Goal: Find specific page/section: Locate a particular part of the current website

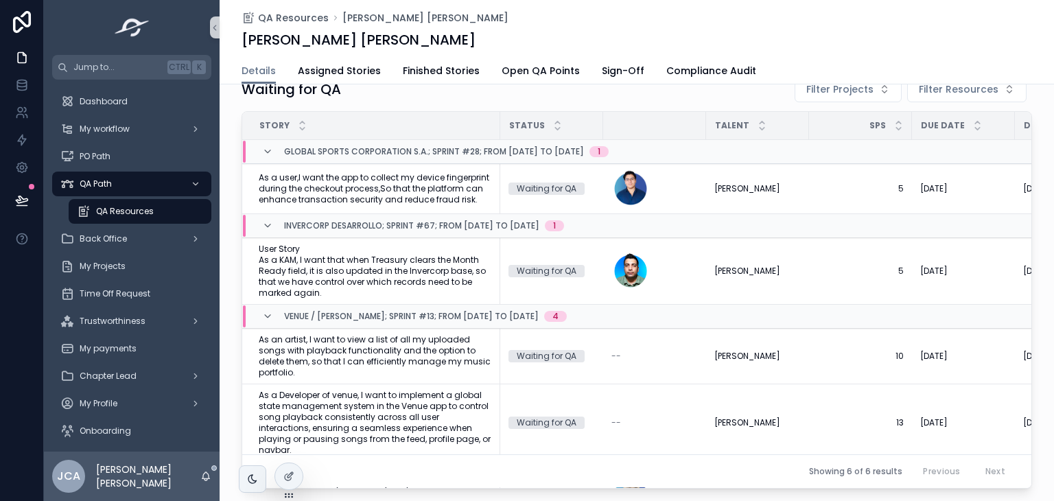
scroll to position [121, 0]
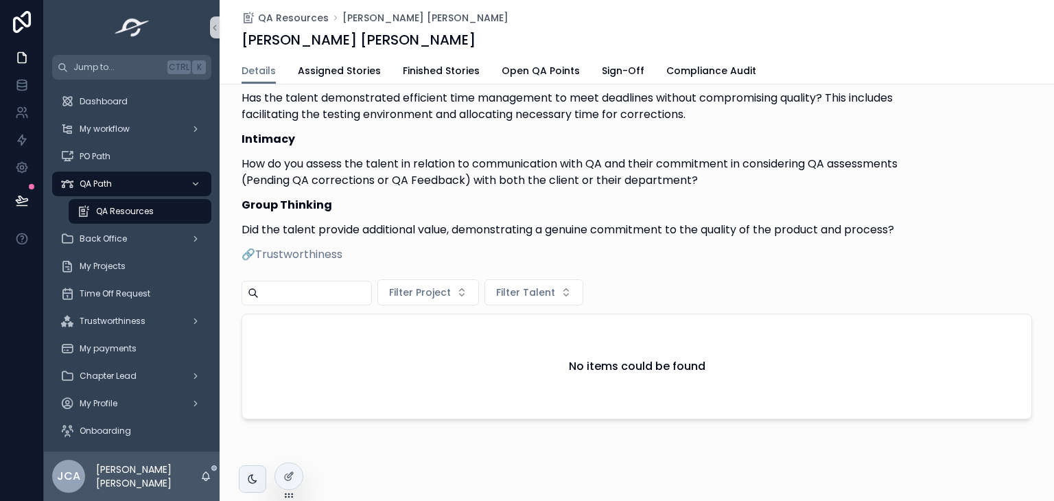
scroll to position [890, 0]
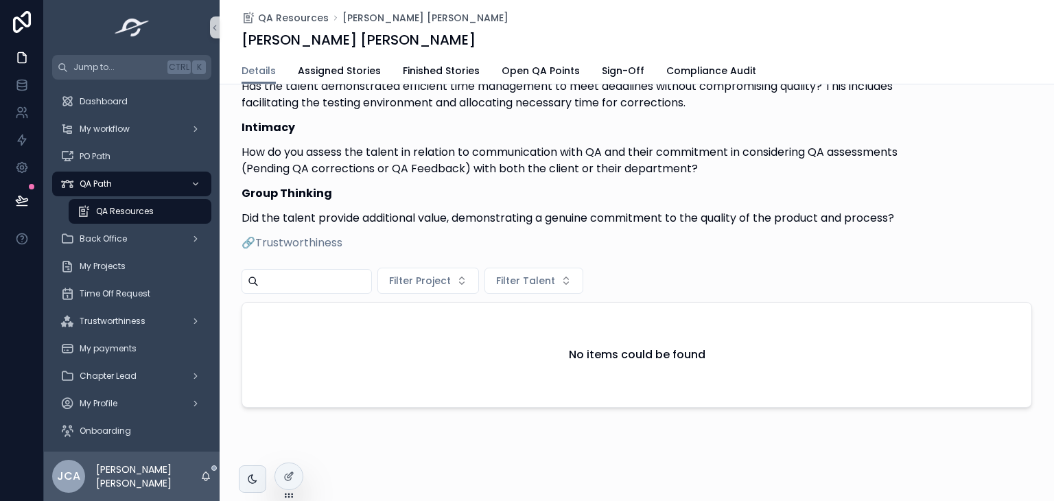
drag, startPoint x: 1008, startPoint y: 451, endPoint x: 1052, endPoint y: 384, distance: 80.3
click at [1053, 381] on div "QA Resources [PERSON_NAME] [PERSON_NAME] [PERSON_NAME] Details Details Assigned…" at bounding box center [637, 250] width 834 height 501
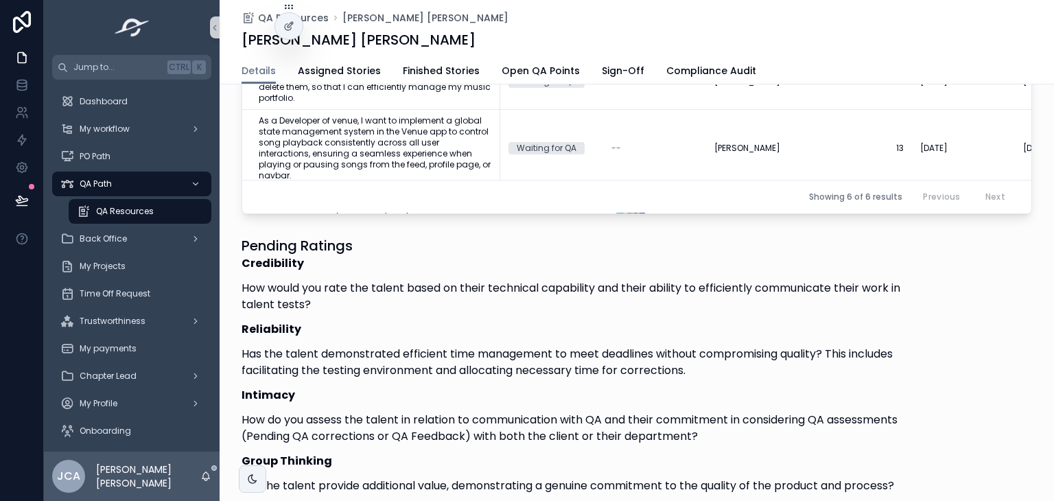
scroll to position [0, 0]
